Goal: Task Accomplishment & Management: Complete application form

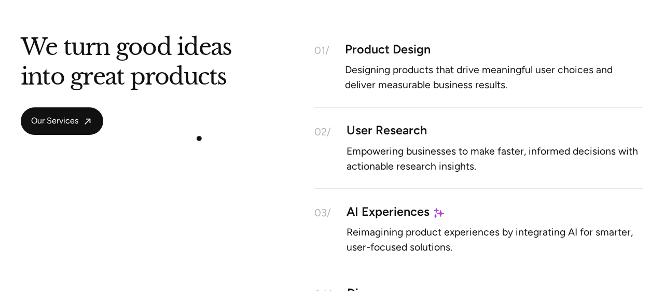
scroll to position [882, 0]
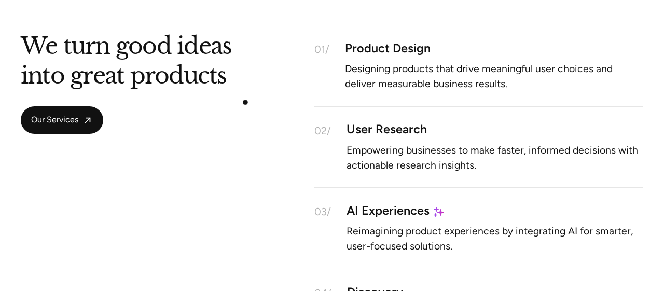
click at [245, 102] on div "We turn good ideas into great products Our Services 01/ Product Design Designin…" at bounding box center [332, 194] width 622 height 313
click at [275, 89] on div "We turn good ideas into great products Our Services 01/ Product Design Designin…" at bounding box center [332, 194] width 622 height 313
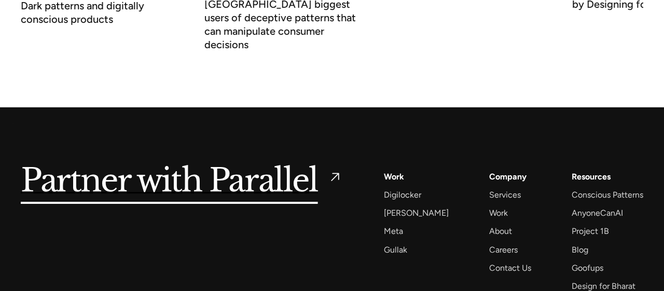
scroll to position [4047, 0]
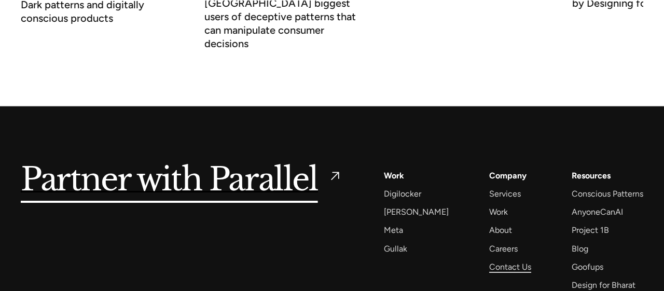
click at [489, 260] on div "Contact Us" at bounding box center [510, 267] width 42 height 14
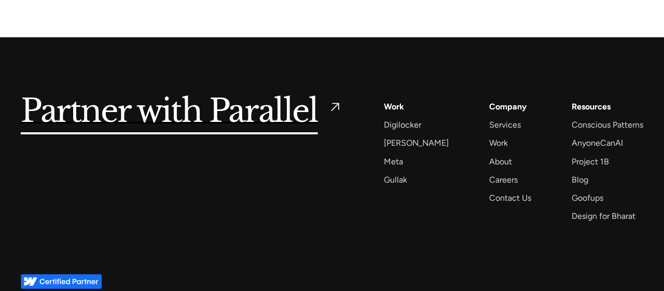
scroll to position [1480, 0]
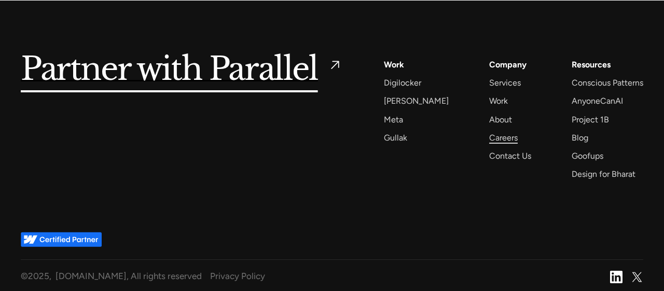
click at [490, 133] on div "Careers" at bounding box center [503, 138] width 29 height 14
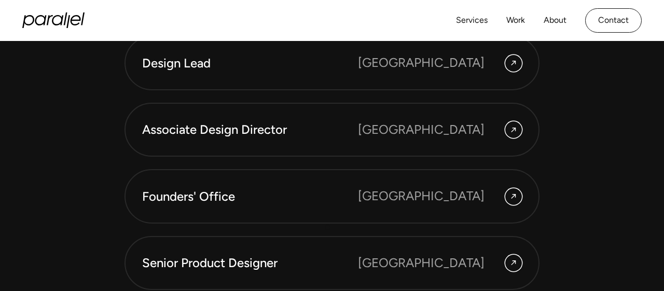
scroll to position [2756, 0]
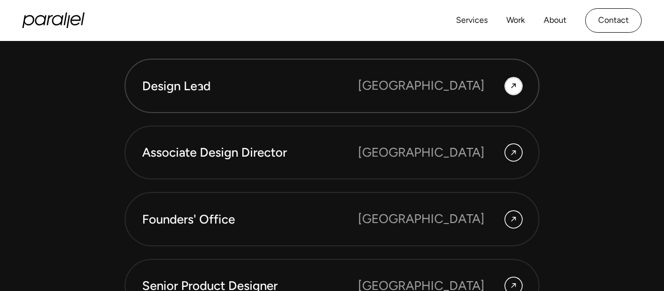
click at [199, 88] on div "Design Lead" at bounding box center [250, 86] width 216 height 18
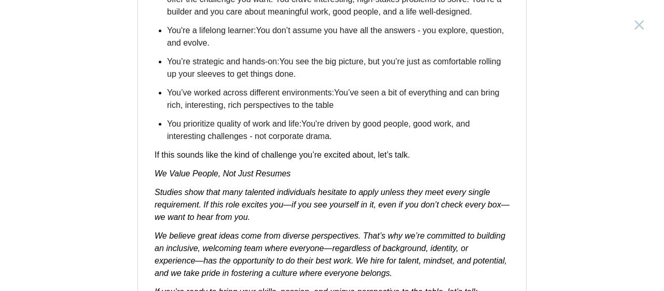
scroll to position [1754, 0]
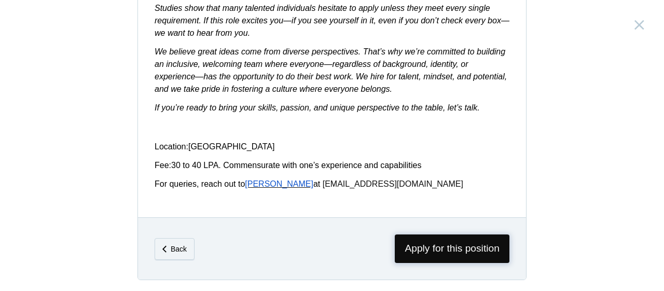
click at [424, 240] on span "Apply for this position" at bounding box center [452, 248] width 115 height 29
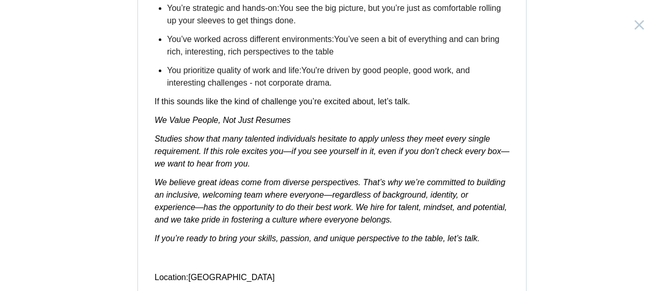
scroll to position [1754, 0]
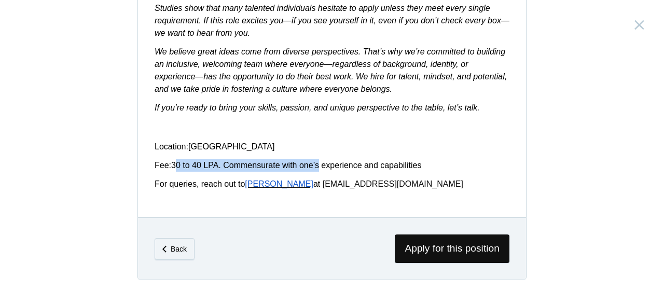
drag, startPoint x: 175, startPoint y: 163, endPoint x: 319, endPoint y: 159, distance: 144.2
click at [319, 159] on p "Fee: 30 to 40 LPA. Commensurate with one’s experience and capabilities" at bounding box center [332, 165] width 355 height 12
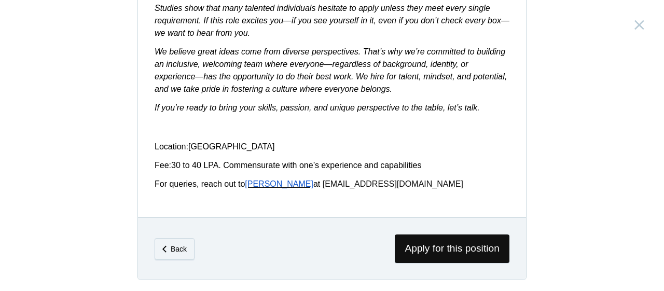
click at [319, 159] on p "Fee: 30 to 40 LPA. Commensurate with one’s experience and capabilities" at bounding box center [332, 165] width 355 height 12
click at [433, 256] on span "Apply for this position" at bounding box center [452, 248] width 115 height 29
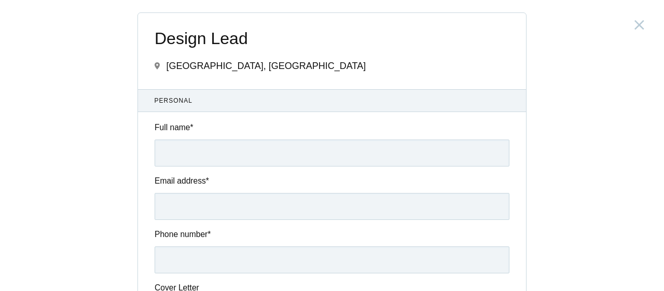
scroll to position [142, 0]
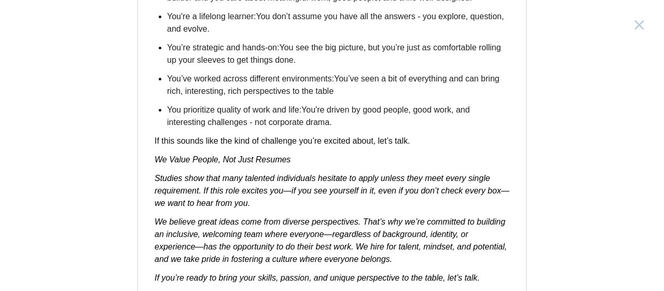
scroll to position [1754, 0]
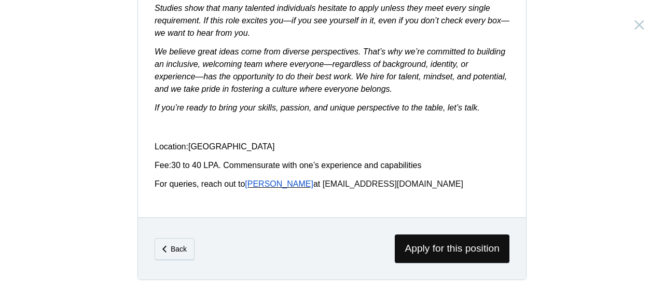
click at [261, 185] on span "[PERSON_NAME]" at bounding box center [279, 183] width 68 height 9
